Goal: Answer question/provide support

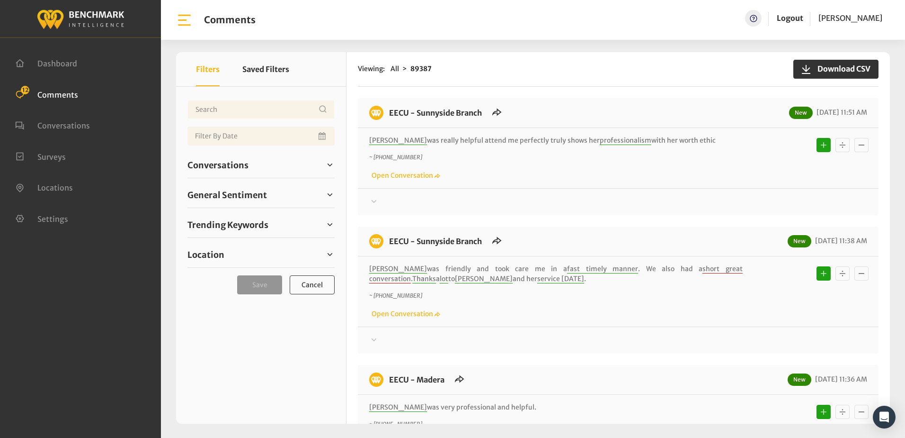
click at [567, 80] on div "Viewing: All 89387 Download CSV" at bounding box center [618, 69] width 521 height 35
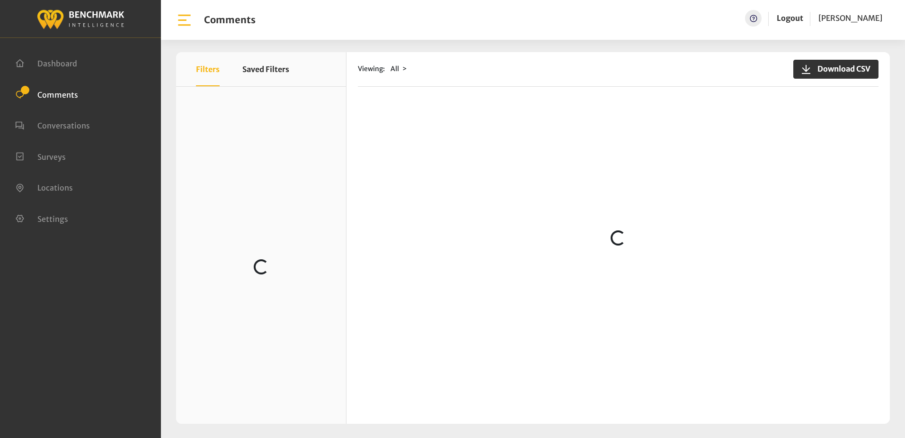
scroll to position [852, 0]
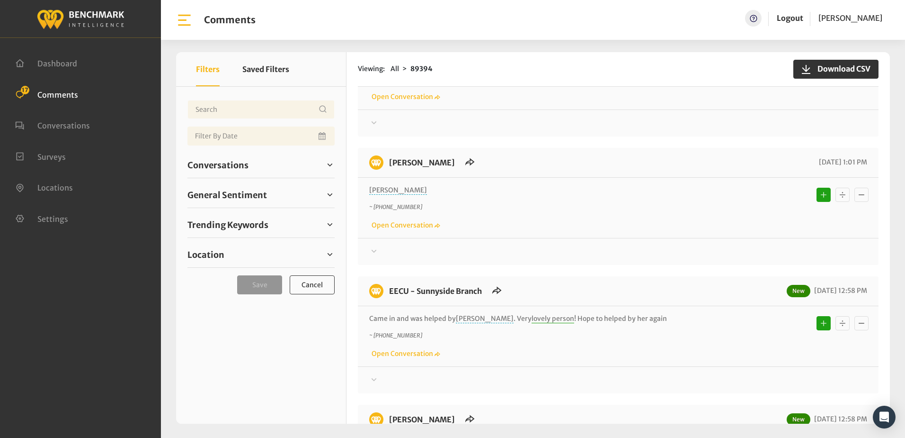
scroll to position [142, 0]
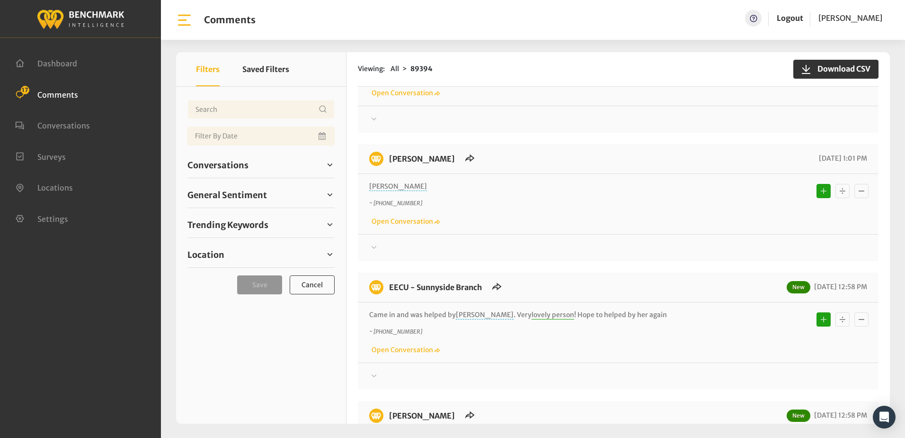
click at [374, 246] on icon at bounding box center [373, 246] width 9 height 11
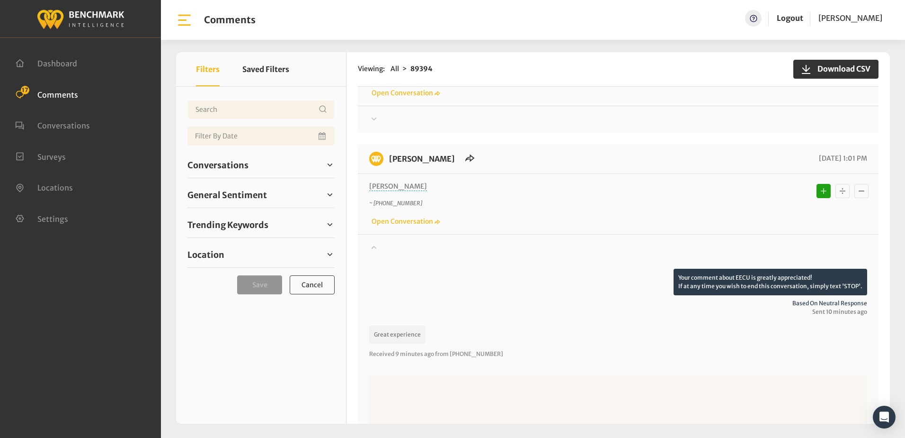
click at [374, 246] on icon at bounding box center [374, 246] width 5 height 3
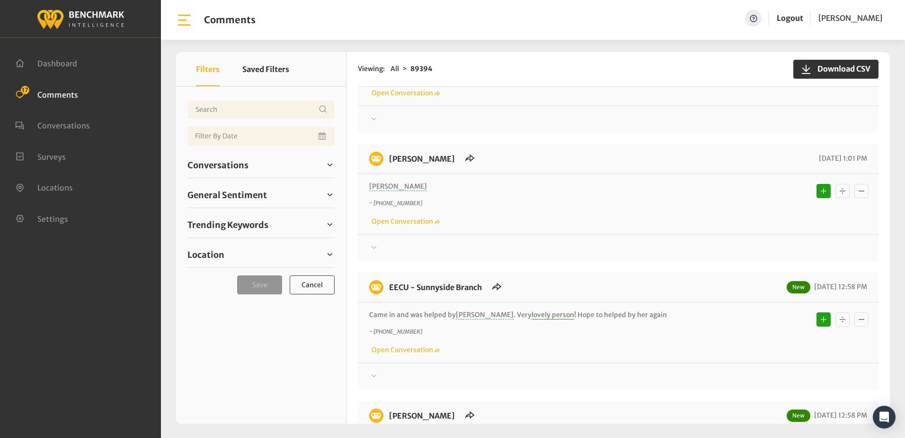
click at [499, 152] on div "EECU - Perrin 10/10/2025 1:01 PM" at bounding box center [618, 163] width 521 height 22
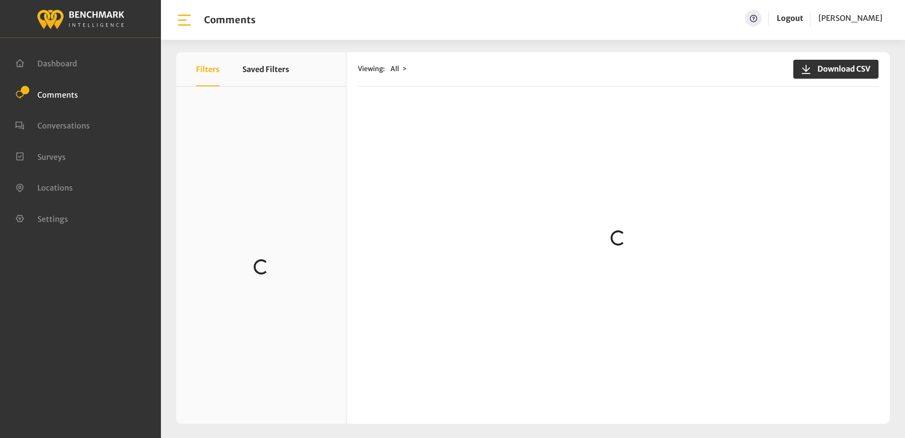
scroll to position [142, 0]
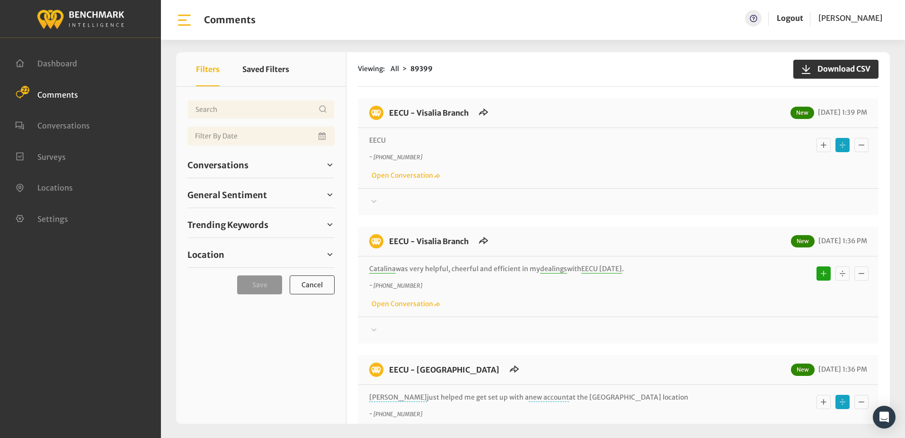
click at [374, 200] on icon at bounding box center [373, 201] width 9 height 11
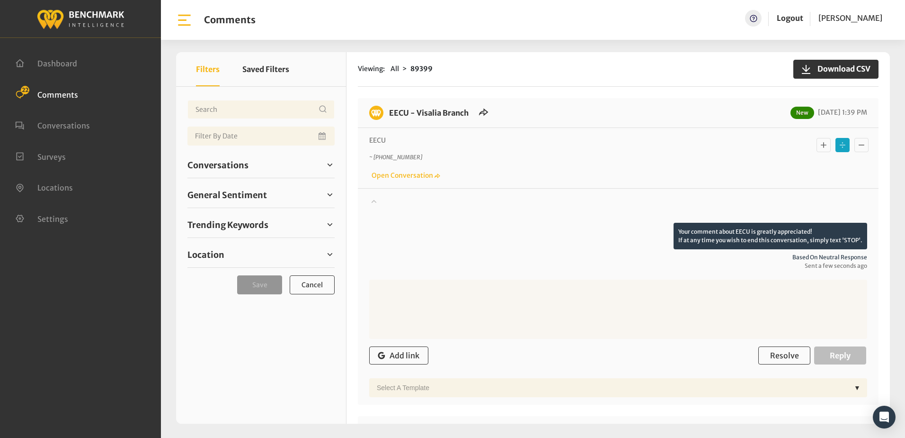
click at [374, 199] on icon at bounding box center [373, 200] width 9 height 11
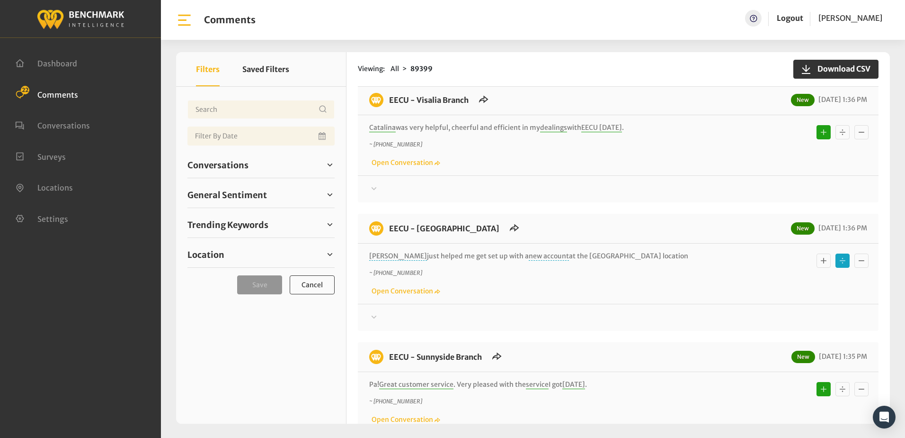
scroll to position [142, 0]
click at [376, 314] on icon at bounding box center [373, 315] width 9 height 11
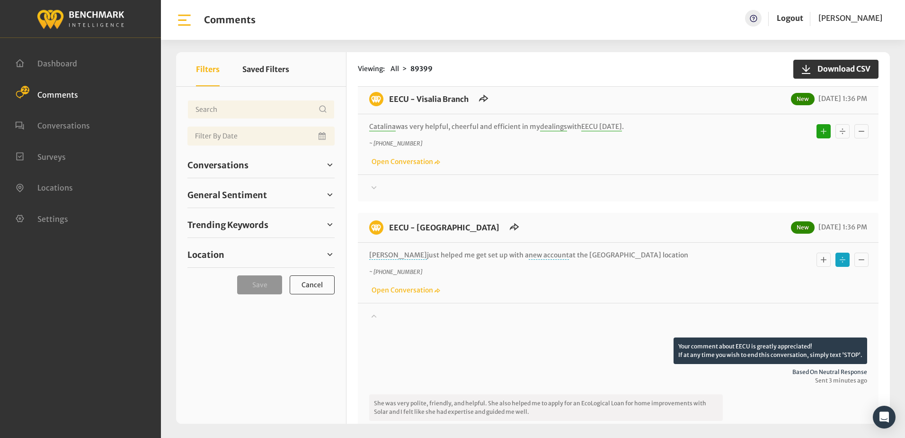
click at [817, 262] on button "Basic example" at bounding box center [824, 259] width 14 height 14
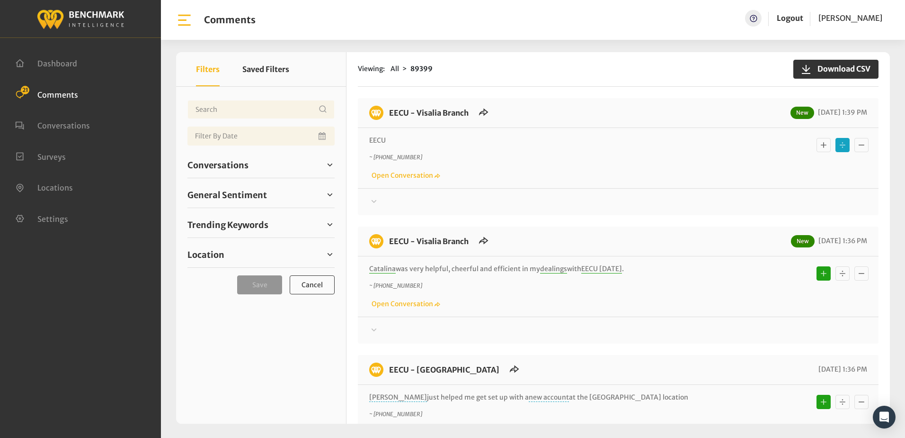
click at [549, 170] on div "~ +15593042307 Open Conversation" at bounding box center [618, 166] width 498 height 27
click at [373, 199] on icon at bounding box center [373, 201] width 9 height 11
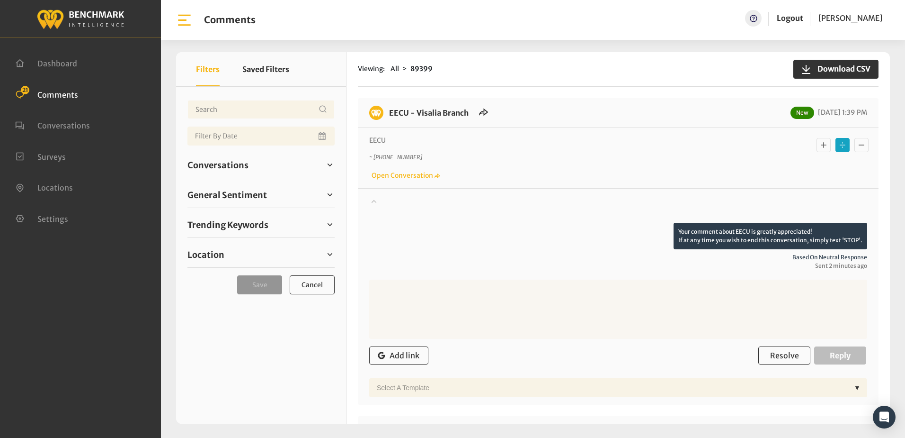
click at [375, 203] on icon at bounding box center [373, 200] width 9 height 11
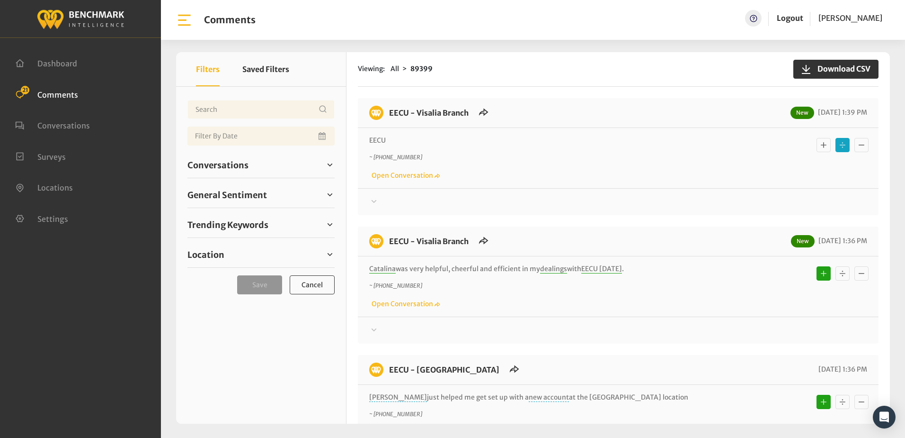
click at [375, 199] on icon at bounding box center [373, 201] width 9 height 11
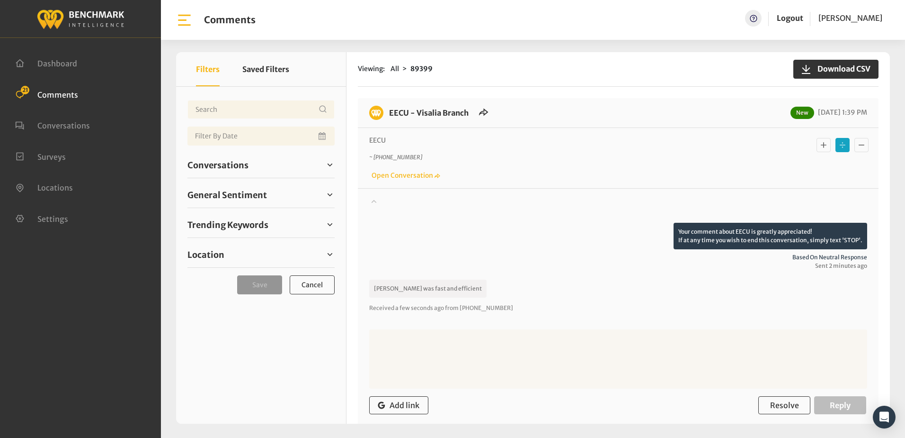
click at [821, 147] on icon "Basic example" at bounding box center [824, 145] width 6 height 6
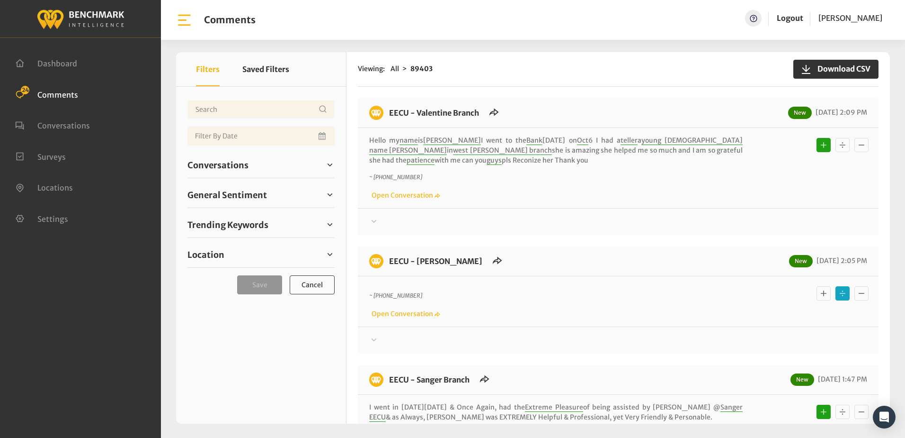
click at [375, 340] on icon at bounding box center [374, 339] width 5 height 3
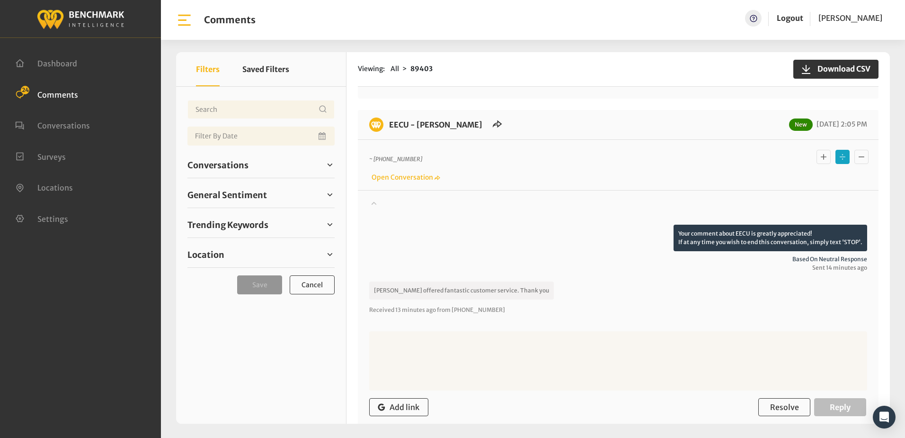
scroll to position [142, 0]
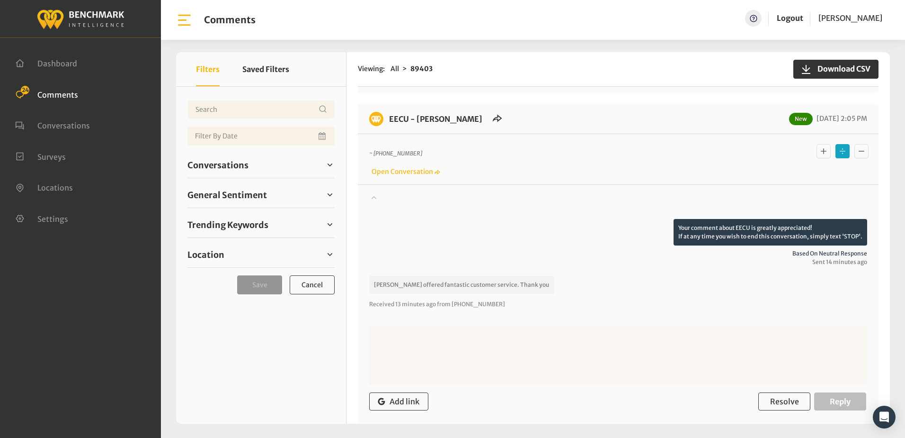
click at [819, 153] on icon "Basic example" at bounding box center [823, 150] width 9 height 11
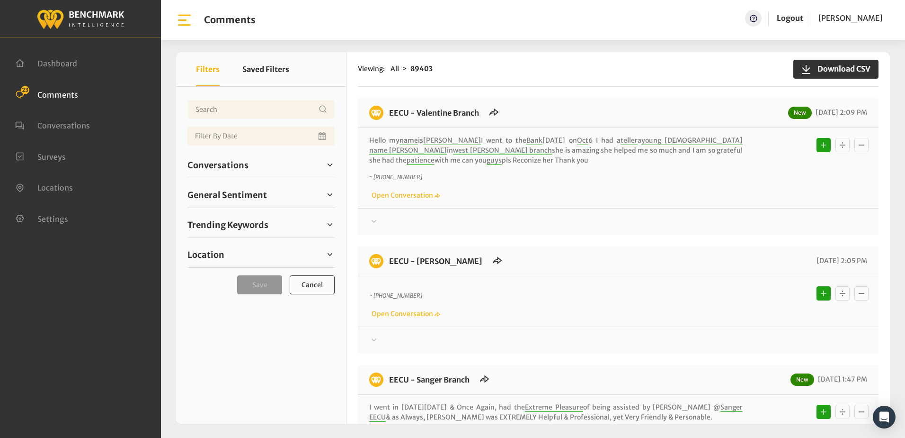
click at [679, 232] on div "EECU - Valentine Branch New 10/10/2025 2:09 PM Hello my name is Jeanette figuer…" at bounding box center [618, 166] width 521 height 137
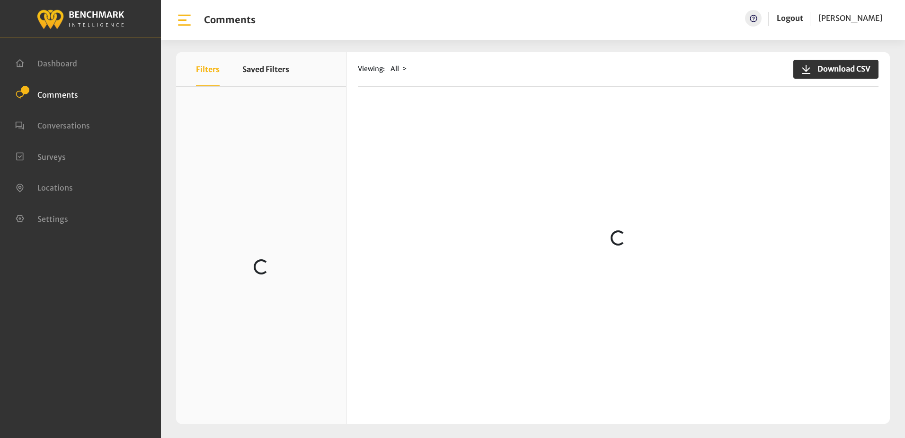
scroll to position [1089, 0]
